Goal: Transaction & Acquisition: Obtain resource

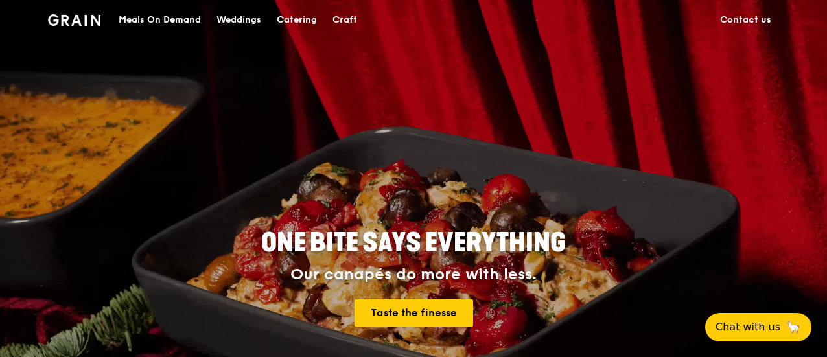
click at [302, 16] on div "Catering" at bounding box center [297, 20] width 40 height 39
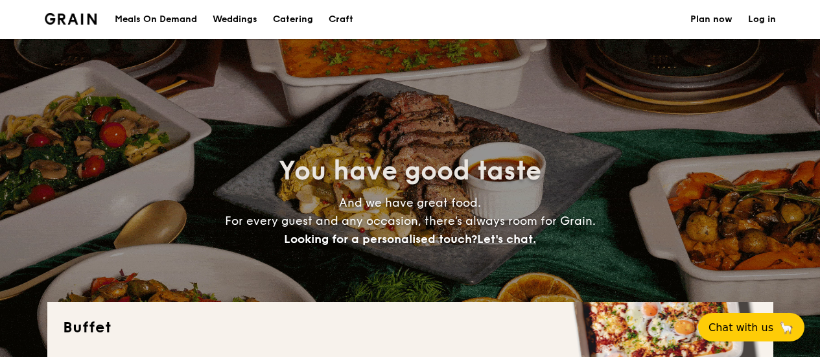
select select
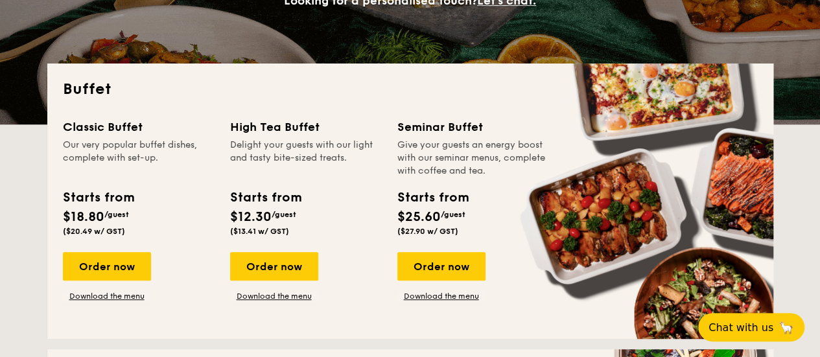
scroll to position [259, 0]
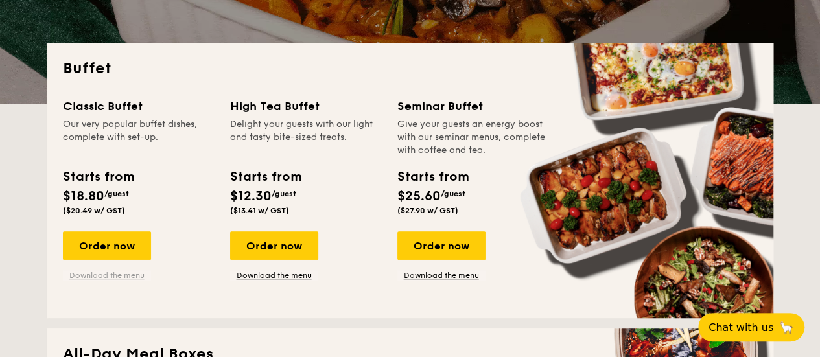
click at [106, 279] on link "Download the menu" at bounding box center [107, 275] width 88 height 10
